Goal: Task Accomplishment & Management: Complete application form

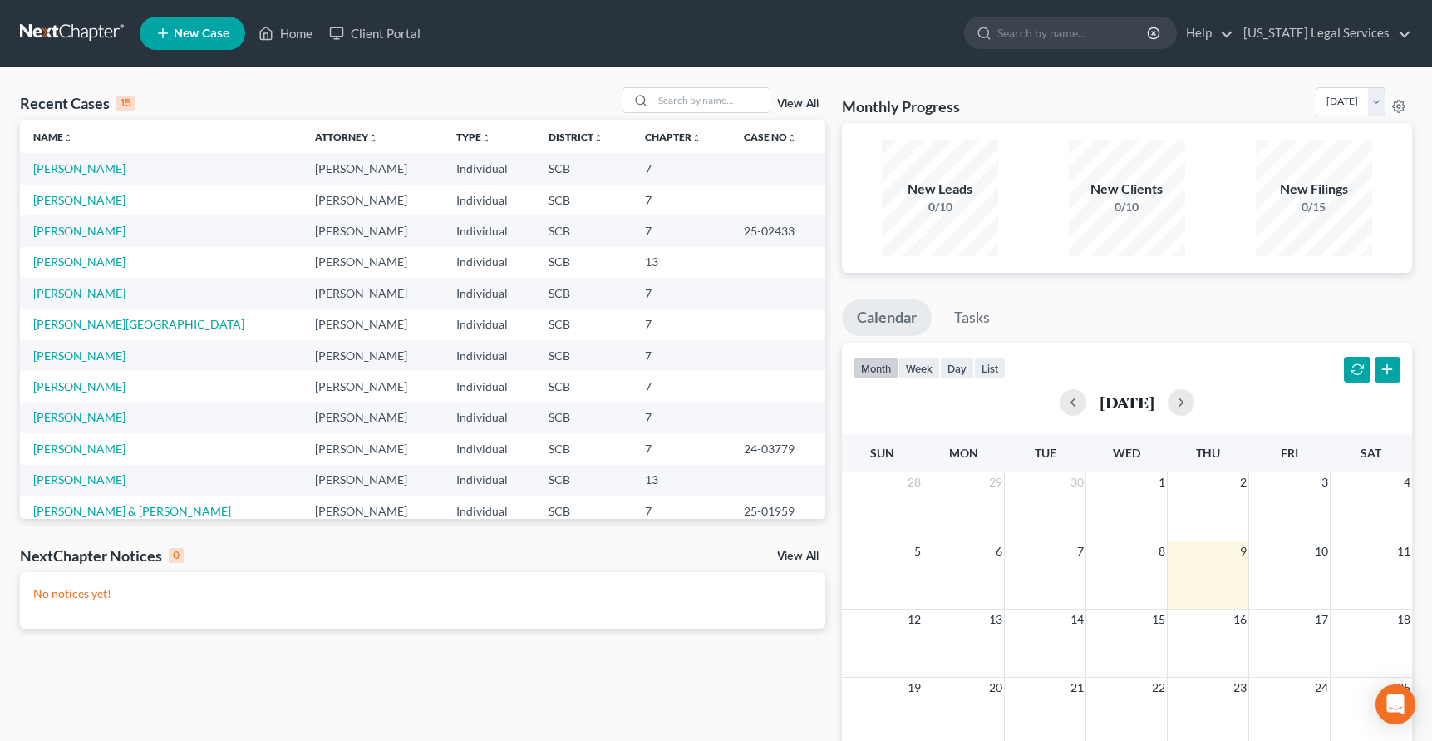
click at [79, 286] on link "[PERSON_NAME]" at bounding box center [79, 293] width 92 height 14
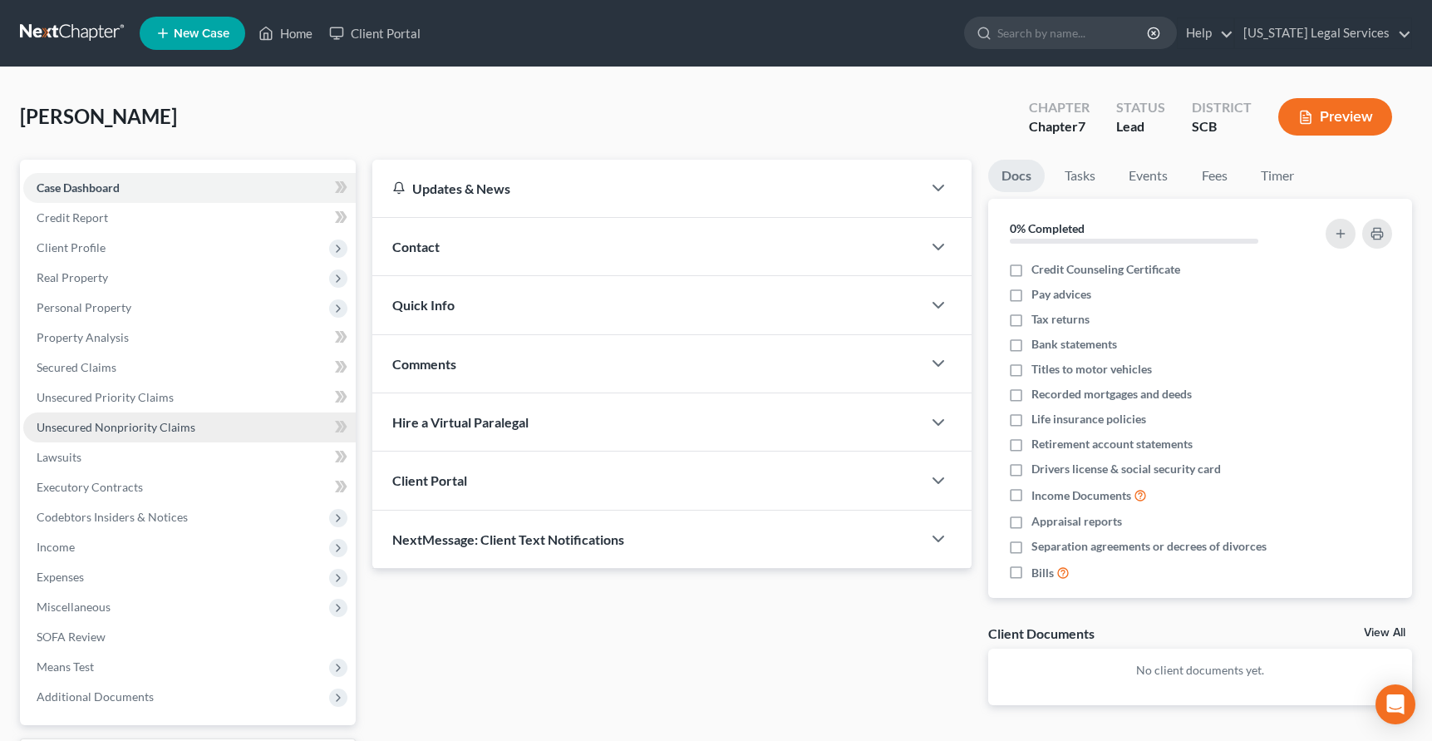
click at [92, 420] on span "Unsecured Nonpriority Claims" at bounding box center [116, 427] width 159 height 14
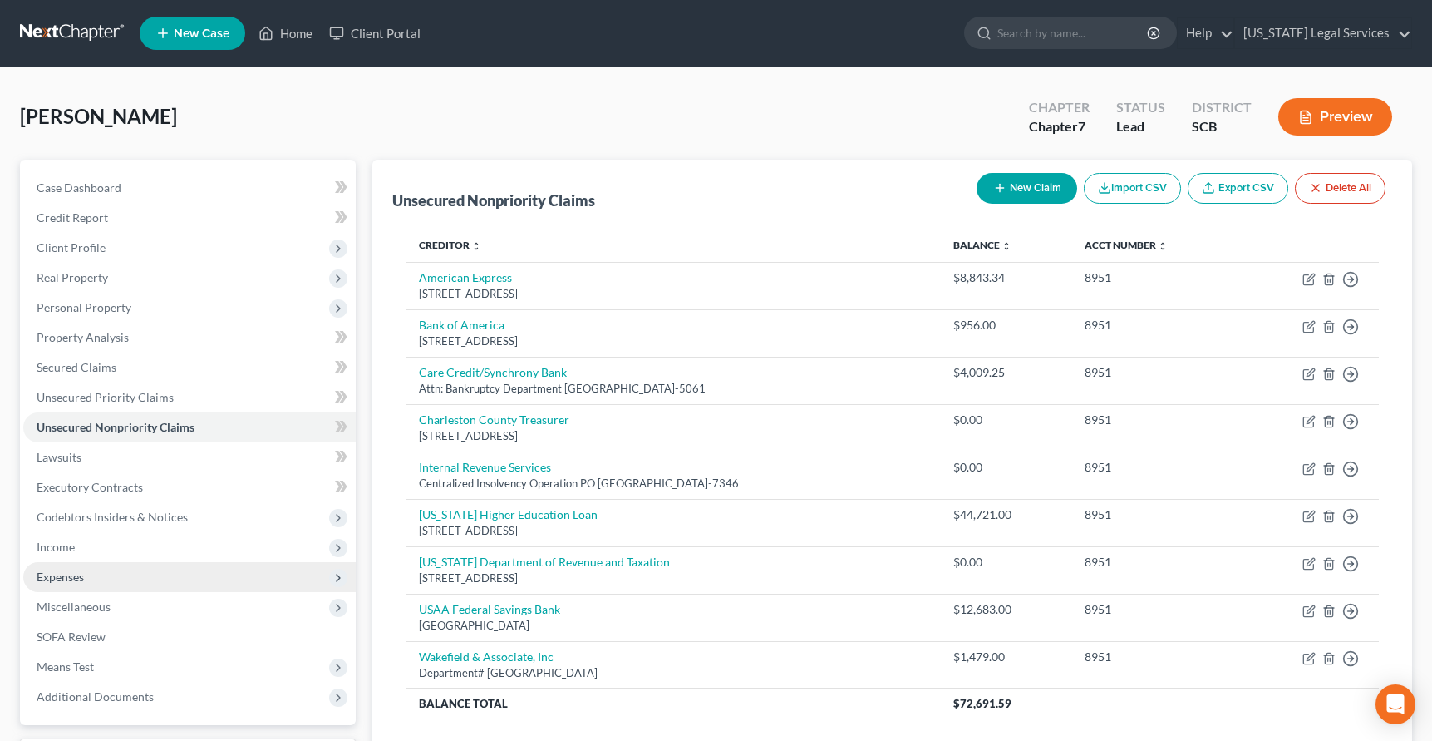
click at [81, 580] on span "Expenses" at bounding box center [60, 576] width 47 height 14
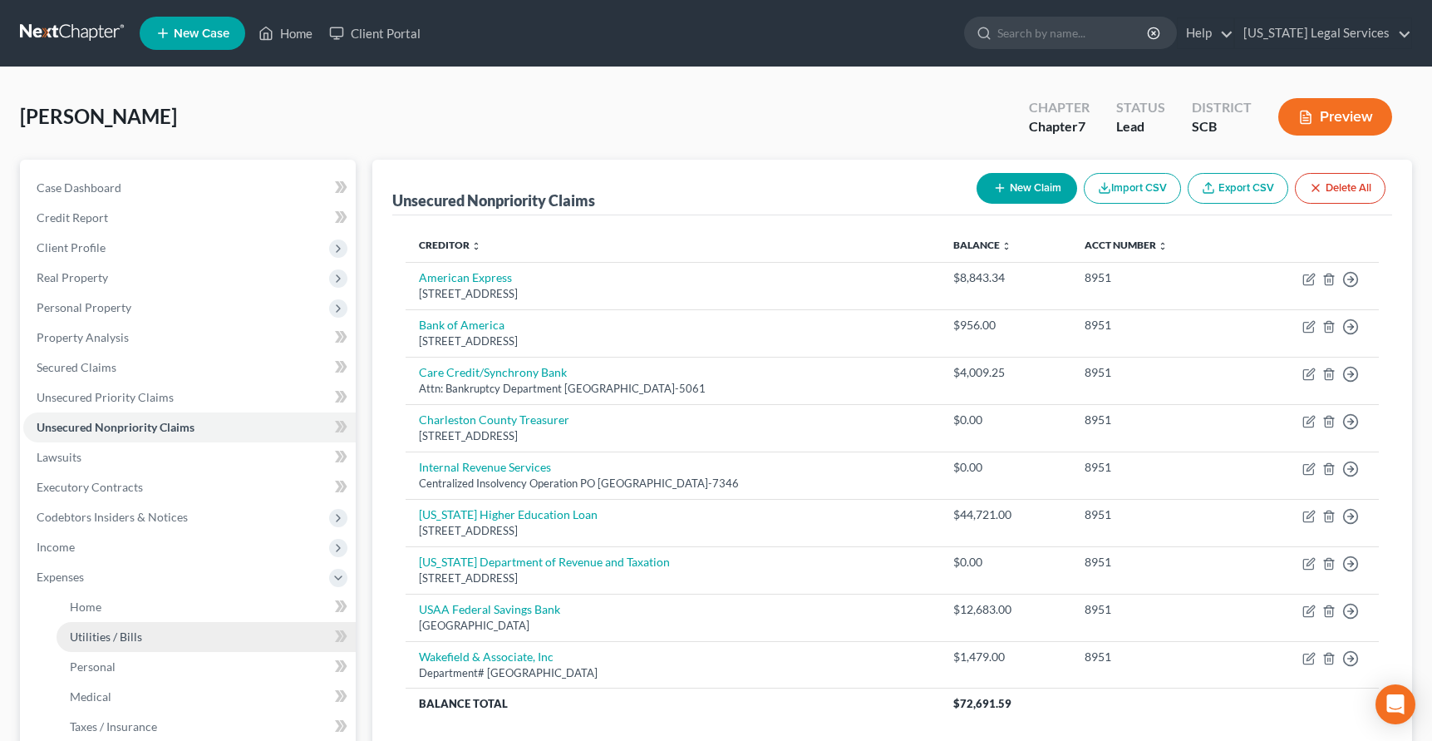
click at [84, 626] on link "Utilities / Bills" at bounding box center [206, 637] width 299 height 30
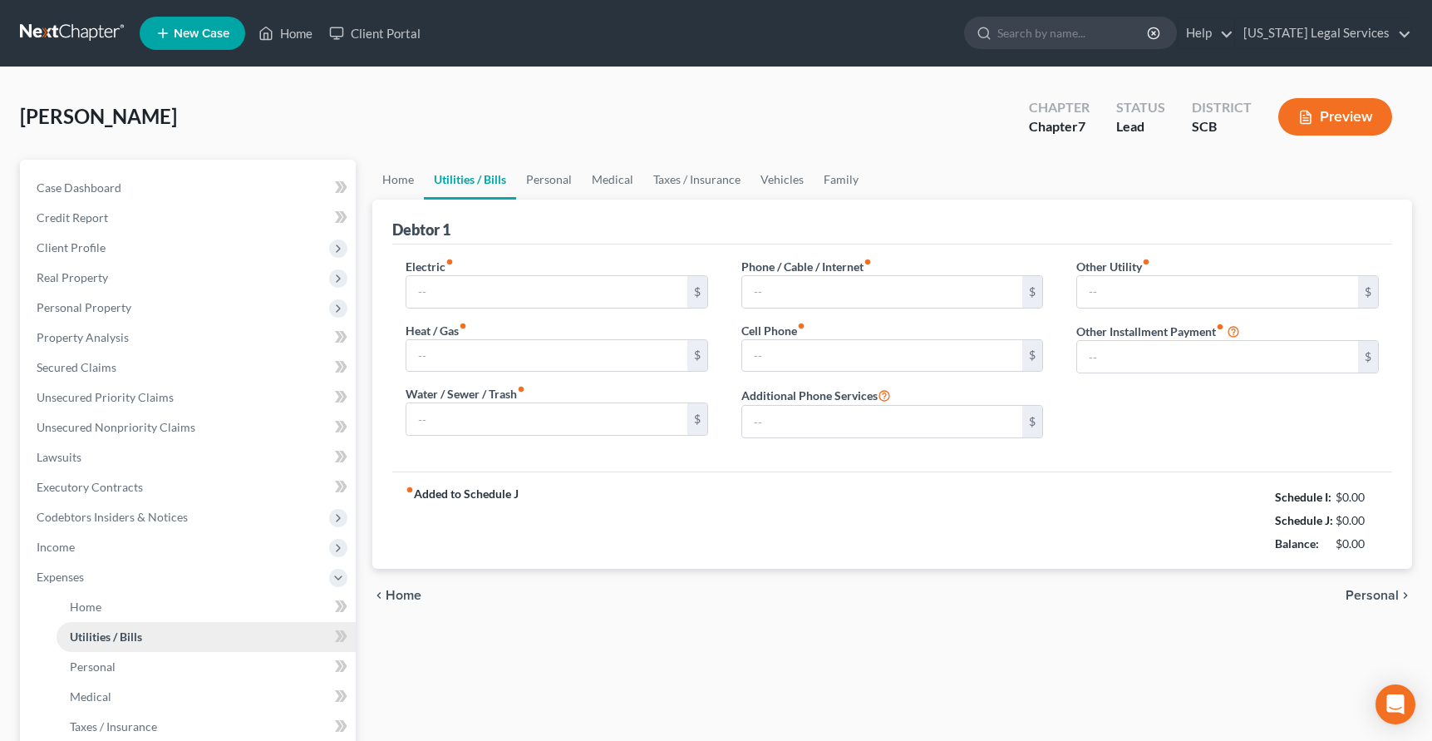
type input "0.00"
type input "35.00"
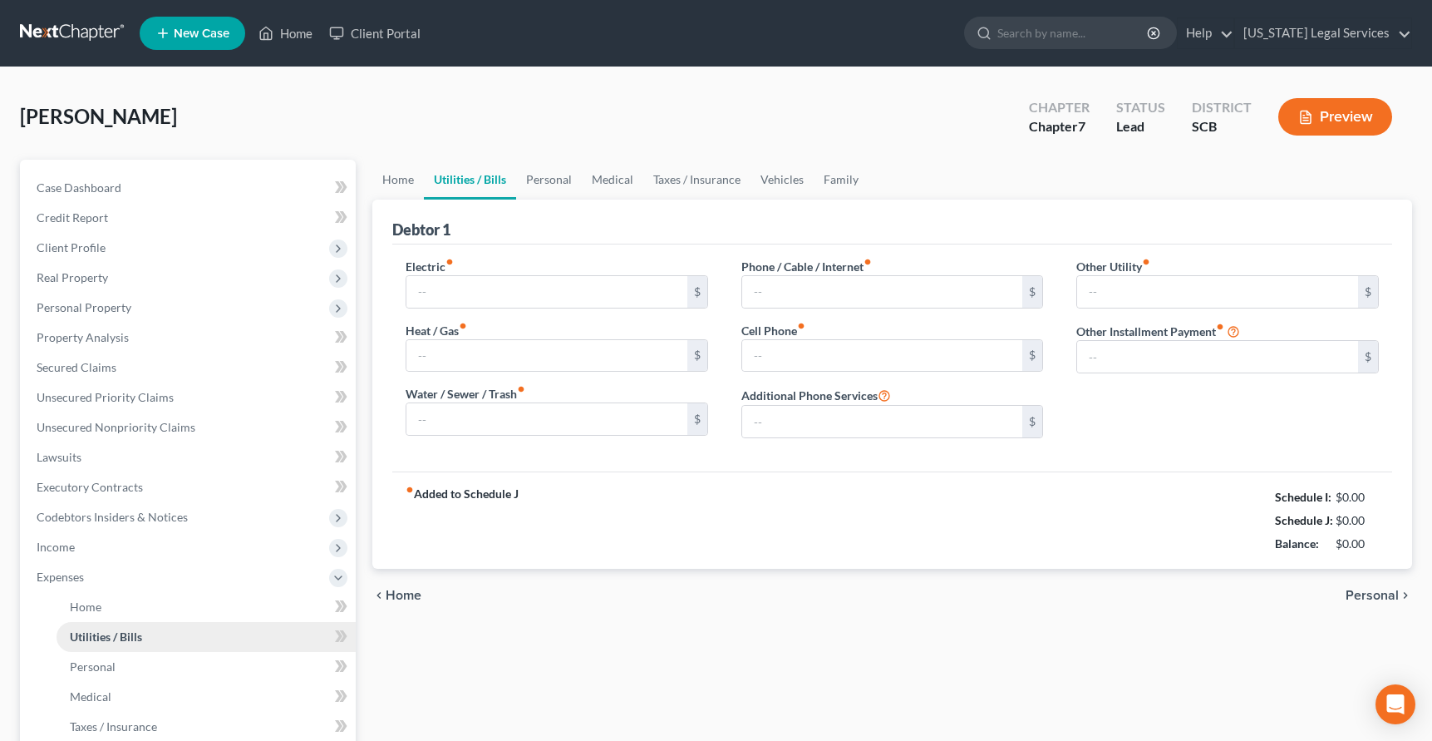
type input "0.00"
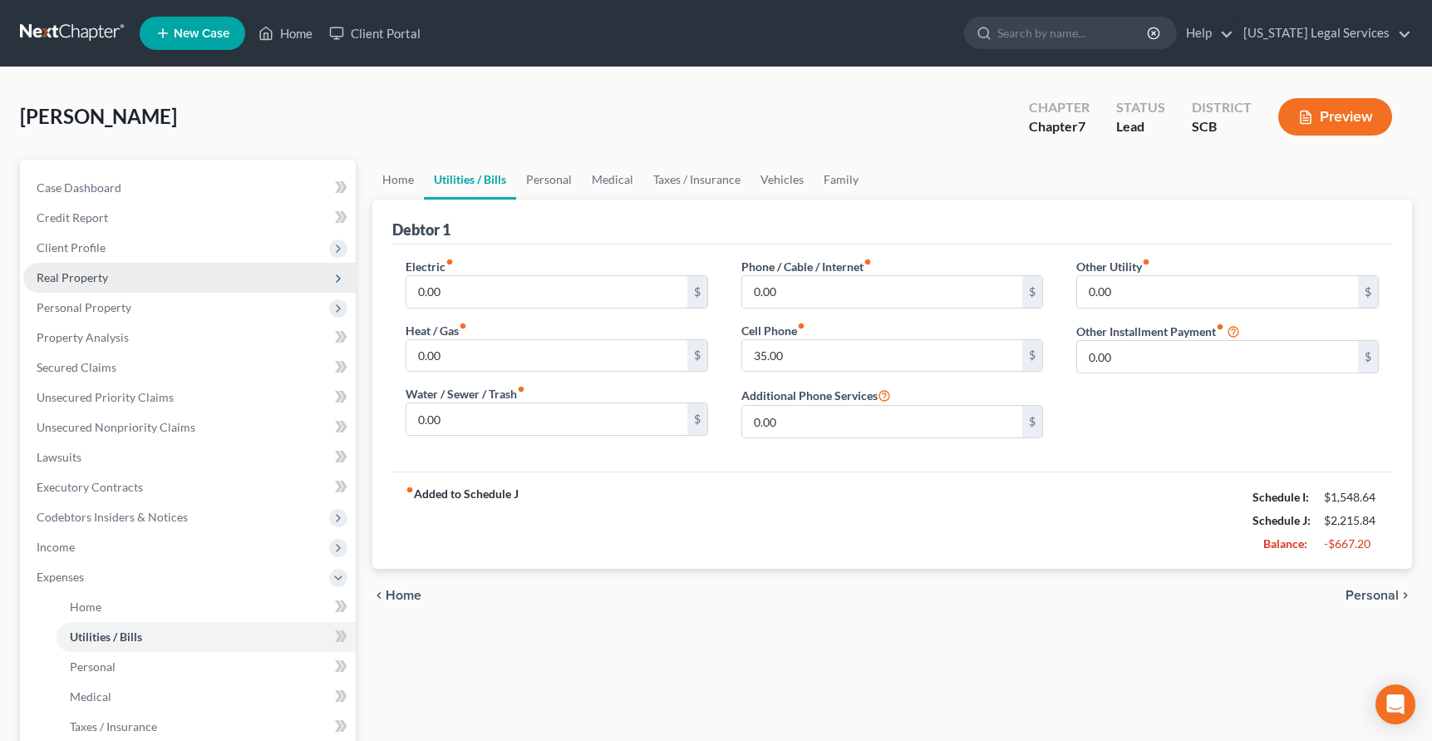
click at [70, 278] on span "Real Property" at bounding box center [72, 277] width 71 height 14
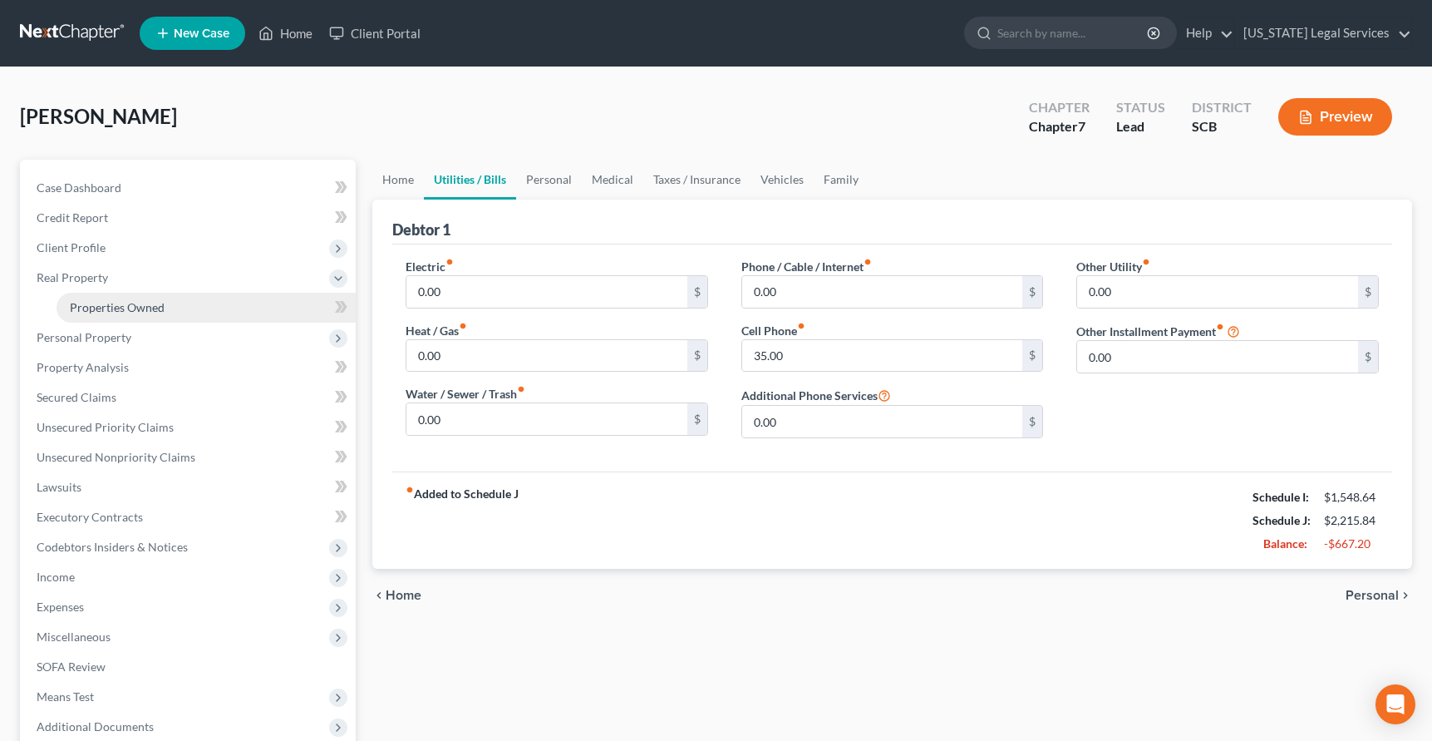
click at [105, 298] on link "Properties Owned" at bounding box center [206, 308] width 299 height 30
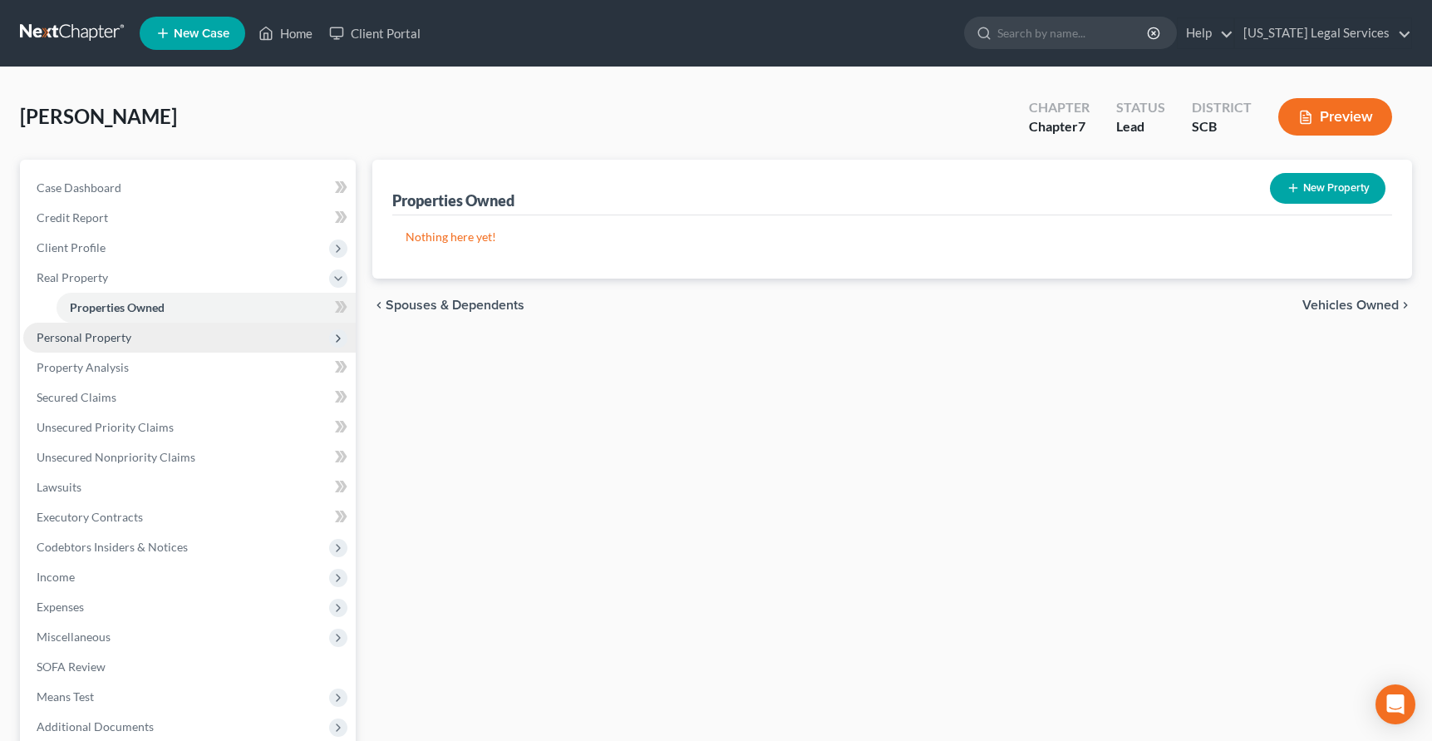
click at [84, 340] on span "Personal Property" at bounding box center [84, 337] width 95 height 14
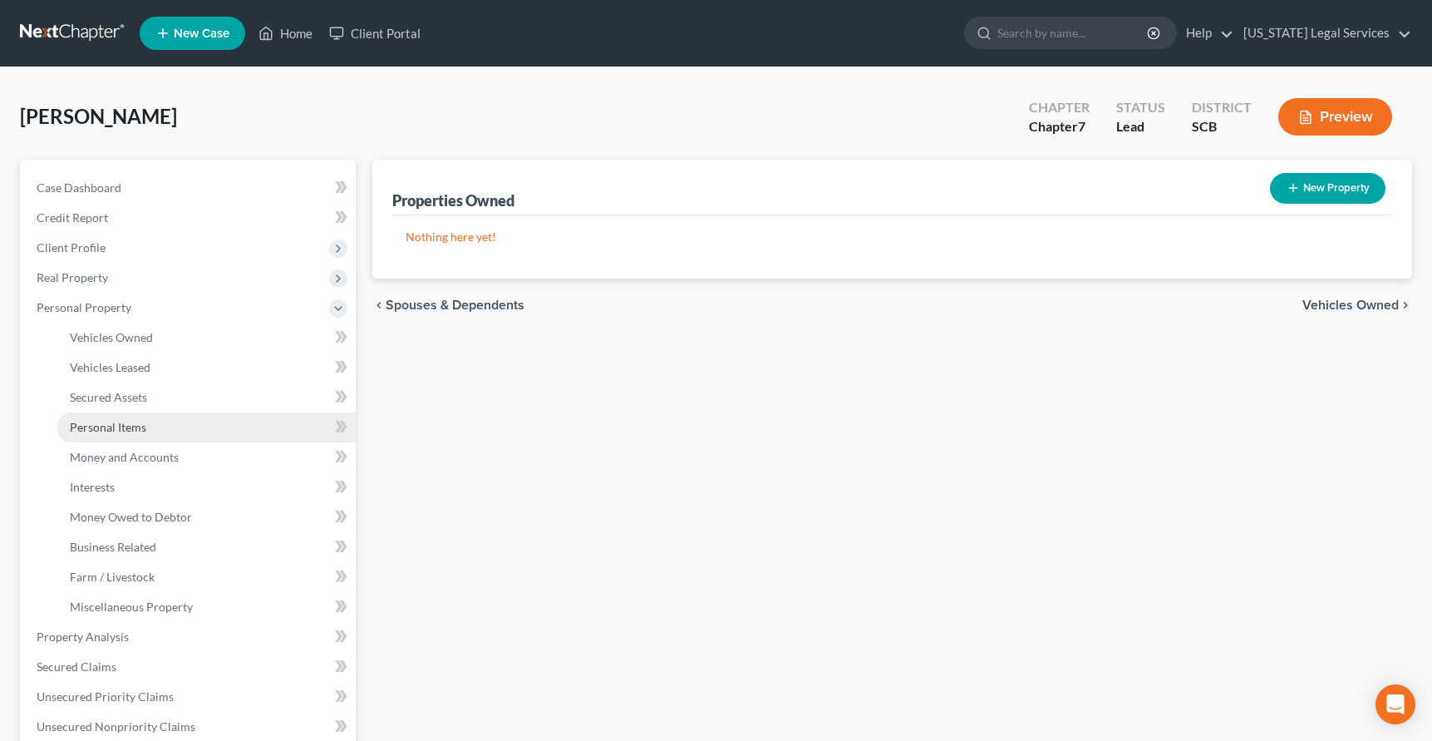
click at [122, 428] on span "Personal Items" at bounding box center [108, 427] width 76 height 14
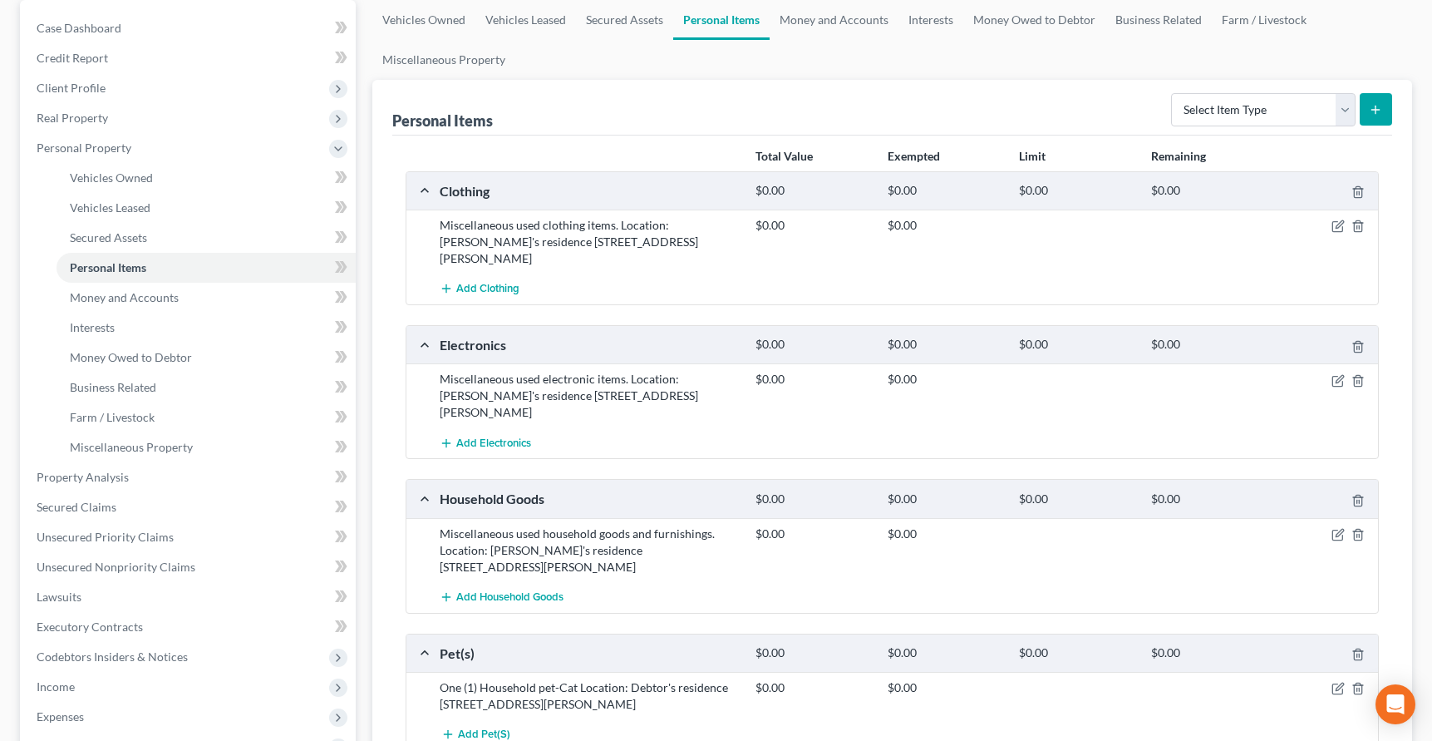
scroll to position [127, 0]
